Goal: Communication & Community: Ask a question

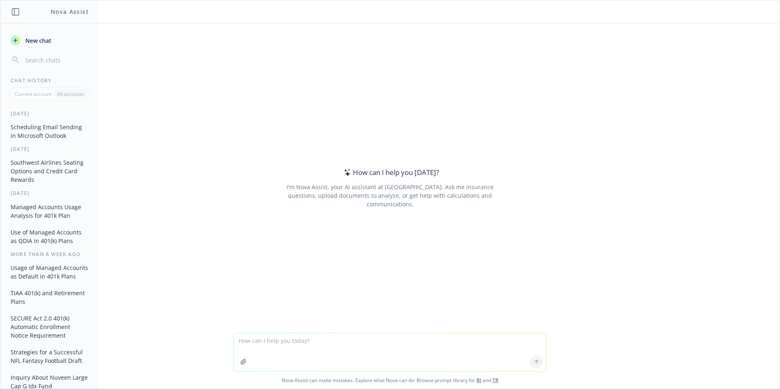
click at [279, 343] on textarea at bounding box center [390, 352] width 312 height 38
